Goal: Check status

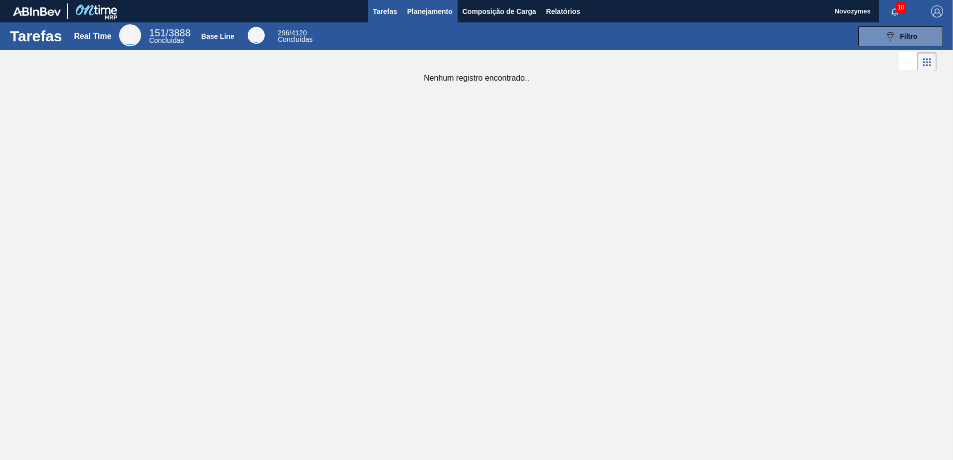
click at [423, 15] on span "Planejamento" at bounding box center [429, 11] width 45 height 12
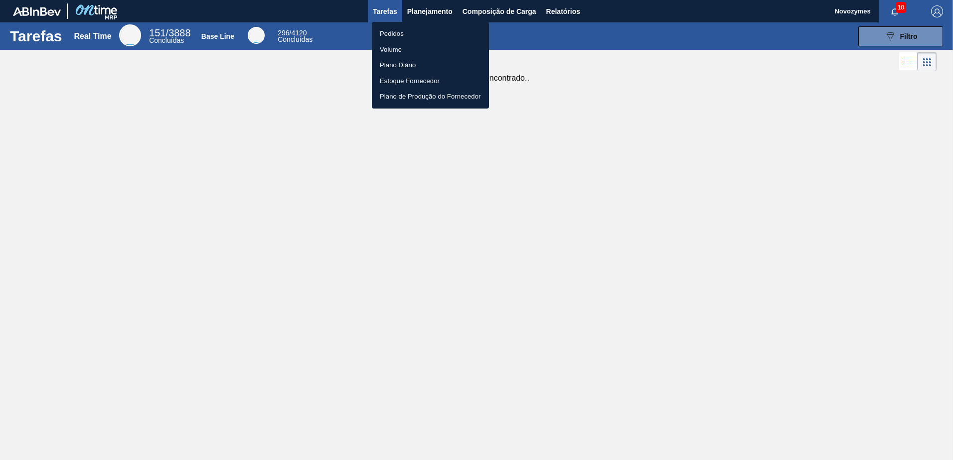
click at [417, 39] on li "Pedidos" at bounding box center [430, 34] width 117 height 16
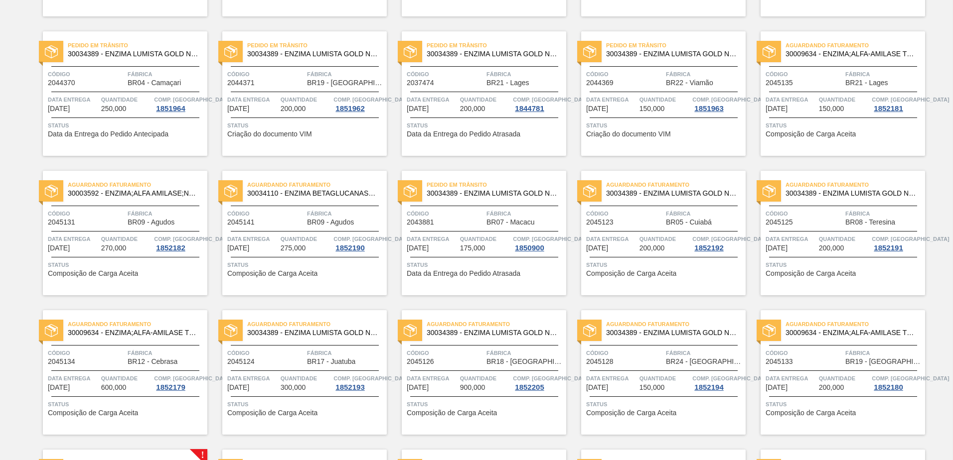
scroll to position [349, 0]
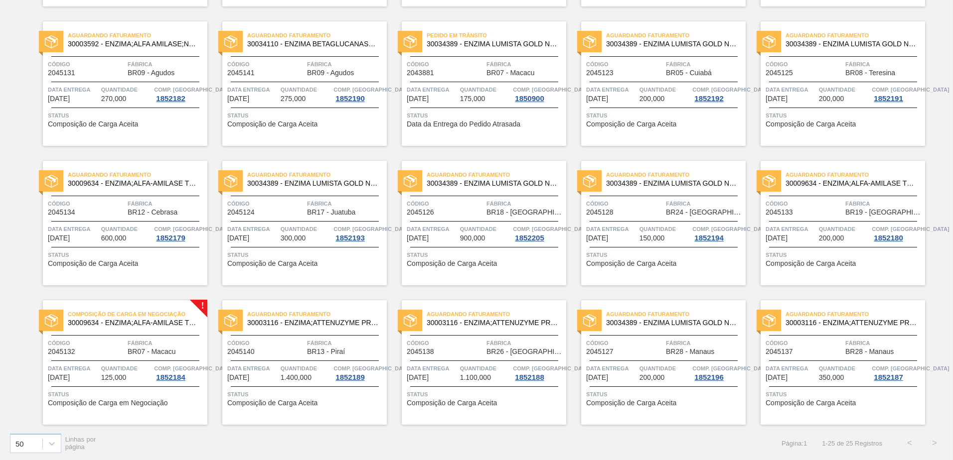
click at [129, 368] on span "Quantidade" at bounding box center [126, 369] width 51 height 10
